Goal: Task Accomplishment & Management: Complete application form

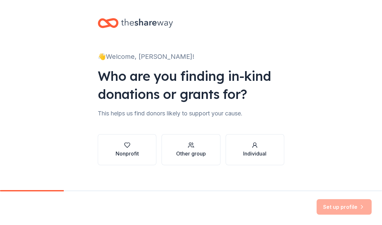
click at [197, 149] on div "Other group" at bounding box center [191, 150] width 30 height 16
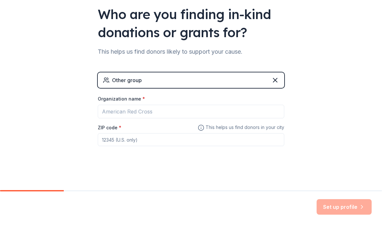
scroll to position [62, 0]
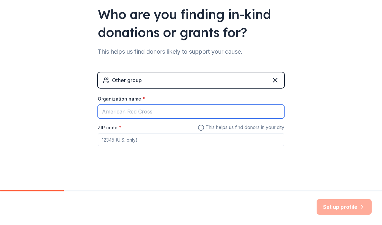
click at [118, 112] on input "Organization name *" at bounding box center [191, 112] width 186 height 14
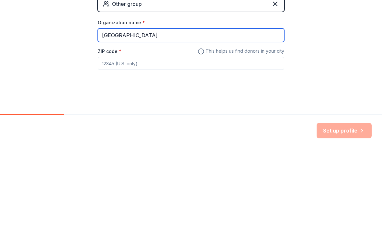
type input "[GEOGRAPHIC_DATA]"
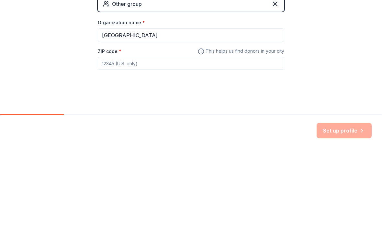
click at [158, 133] on input "ZIP code *" at bounding box center [191, 139] width 186 height 13
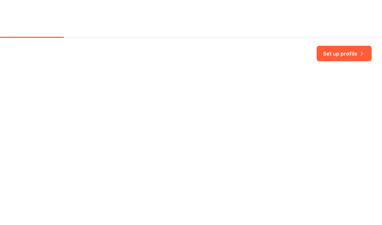
type input "06811"
click at [349, 199] on button "Set up profile" at bounding box center [344, 207] width 55 height 16
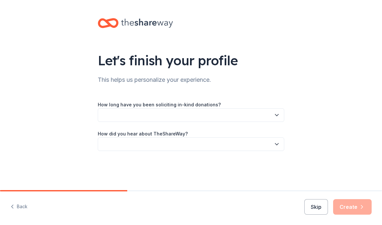
click at [275, 113] on icon "button" at bounding box center [277, 115] width 6 height 6
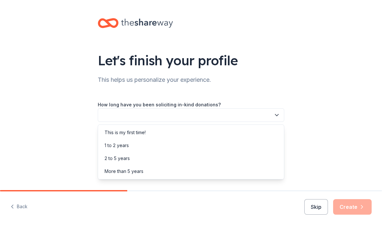
click at [140, 172] on div "More than 5 years" at bounding box center [124, 172] width 39 height 8
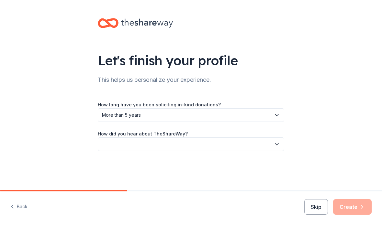
click at [111, 142] on button "button" at bounding box center [191, 145] width 186 height 14
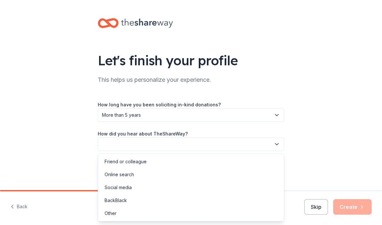
click at [130, 187] on div "Social media" at bounding box center [118, 188] width 27 height 8
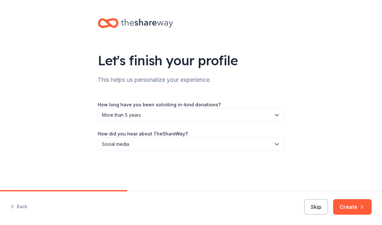
click at [352, 209] on button "Create" at bounding box center [352, 207] width 39 height 16
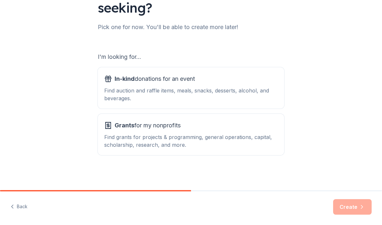
scroll to position [71, 0]
click at [161, 81] on span "In-kind donations for an event" at bounding box center [155, 79] width 80 height 10
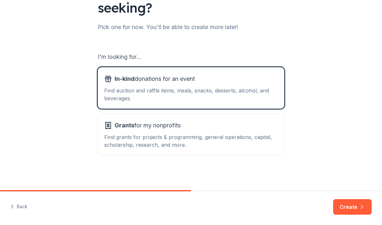
click at [348, 202] on button "Create" at bounding box center [352, 207] width 39 height 16
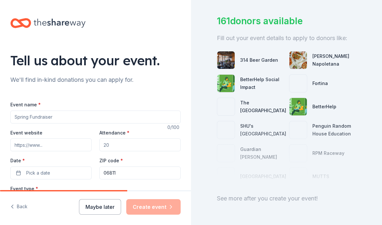
scroll to position [37, 0]
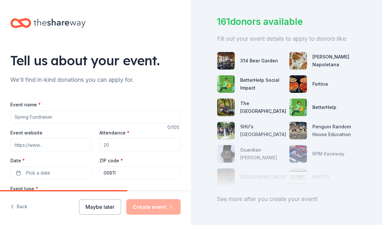
click at [170, 204] on button "Select" at bounding box center [95, 202] width 170 height 14
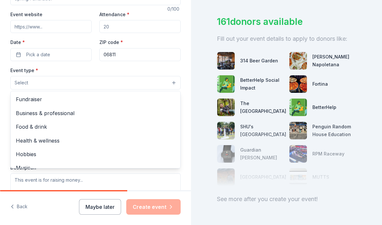
scroll to position [119, 0]
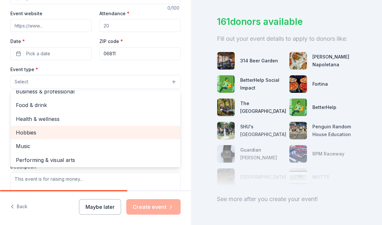
click at [33, 133] on span "Hobbies" at bounding box center [95, 133] width 159 height 8
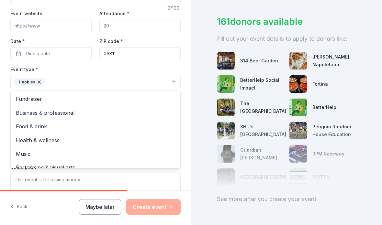
scroll to position [0, 0]
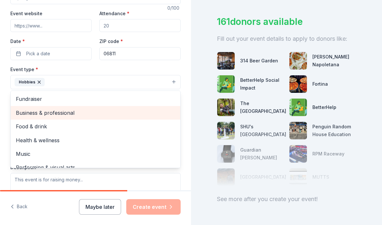
click at [67, 110] on span "Business & professional" at bounding box center [95, 113] width 159 height 8
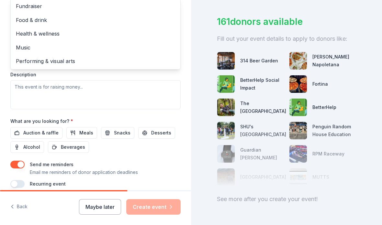
scroll to position [213, 0]
